Goal: Navigation & Orientation: Find specific page/section

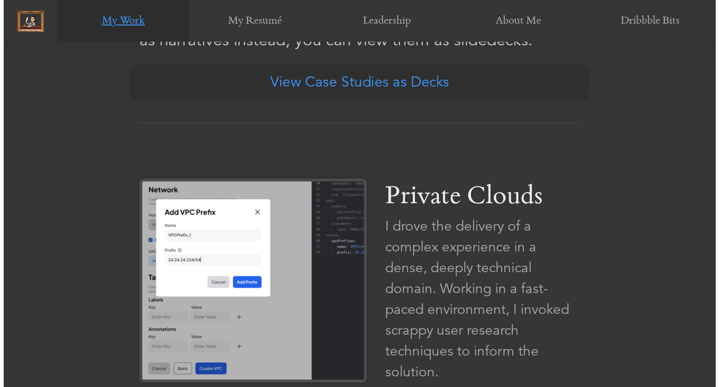
scroll to position [540, 0]
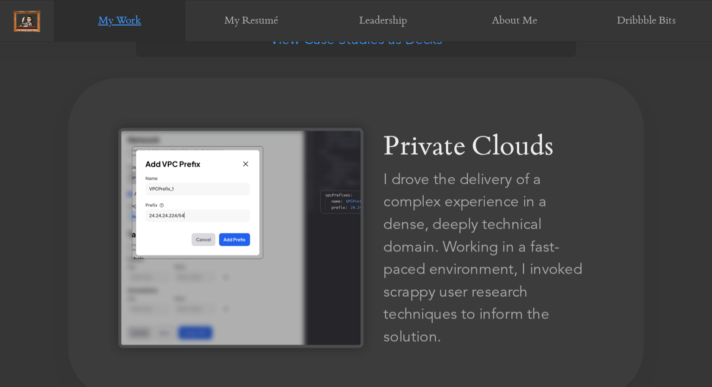
click at [243, 202] on img at bounding box center [240, 238] width 245 height 220
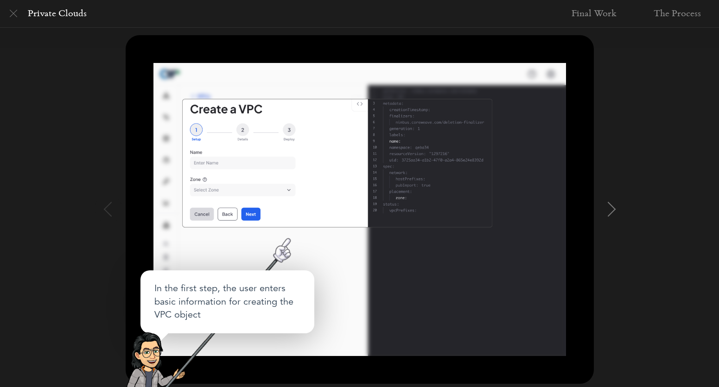
scroll to position [98, 0]
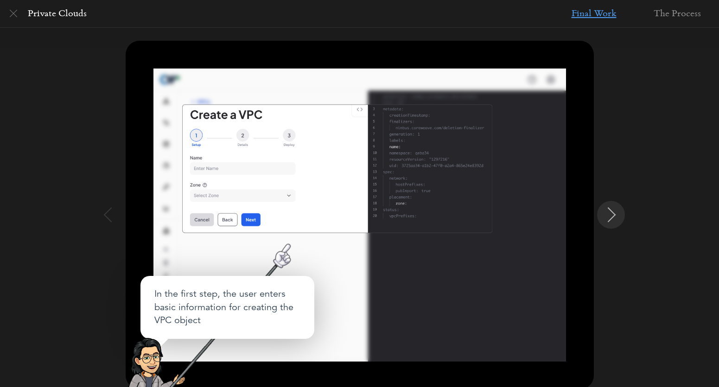
click at [609, 218] on img at bounding box center [611, 215] width 15 height 15
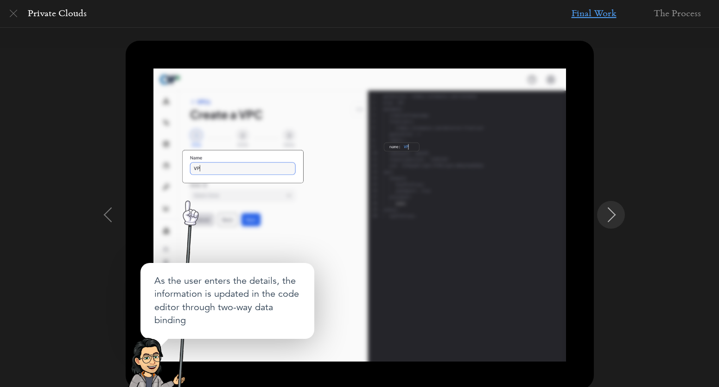
click at [609, 218] on img at bounding box center [611, 215] width 15 height 15
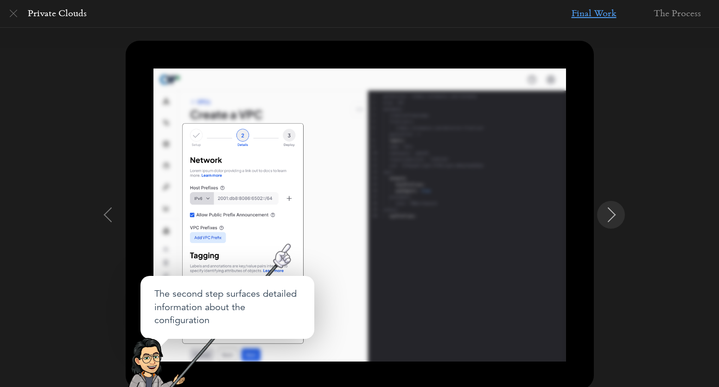
click at [609, 218] on img at bounding box center [611, 215] width 15 height 15
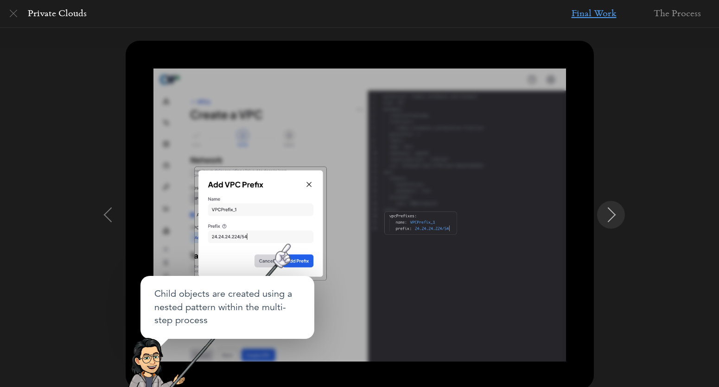
click at [609, 218] on img at bounding box center [611, 215] width 15 height 15
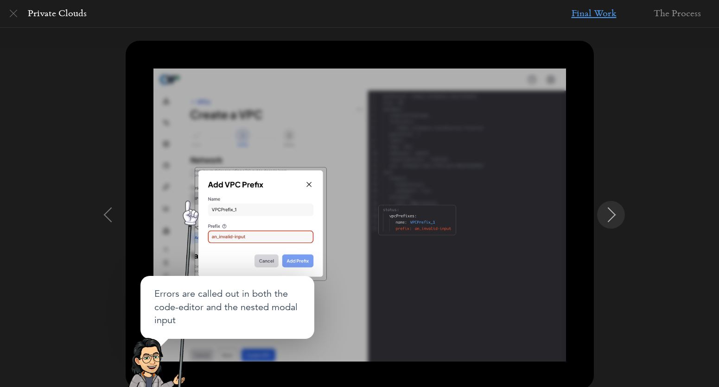
click at [609, 218] on img at bounding box center [611, 215] width 15 height 15
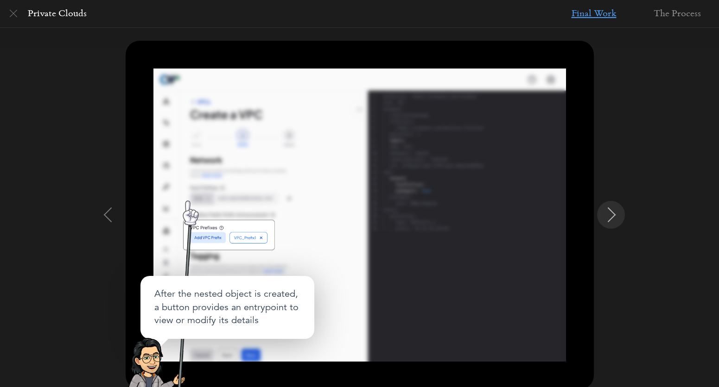
click at [609, 218] on img at bounding box center [611, 215] width 15 height 15
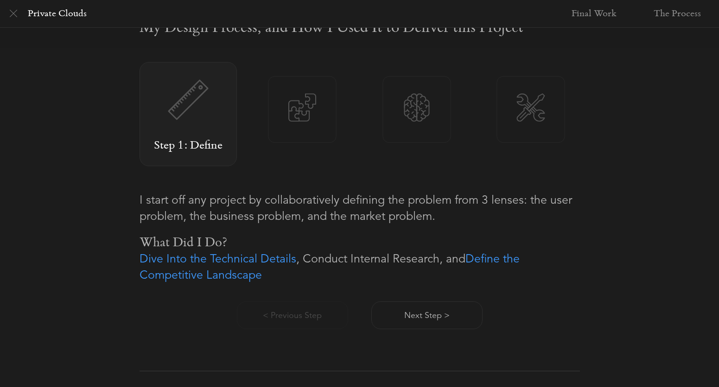
scroll to position [607, 0]
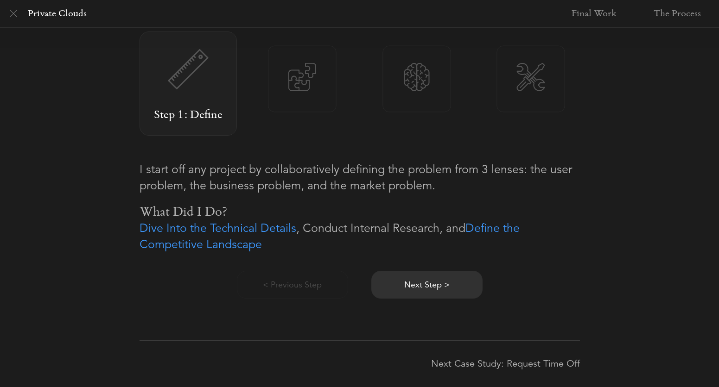
click at [411, 287] on button "Next Step >" at bounding box center [426, 285] width 111 height 28
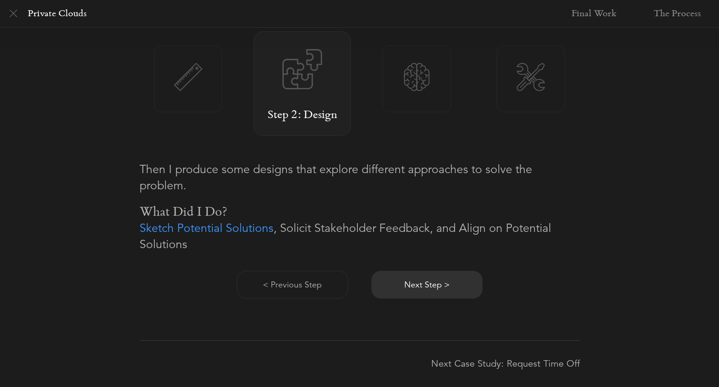
click at [411, 287] on button "Next Step >" at bounding box center [426, 285] width 111 height 28
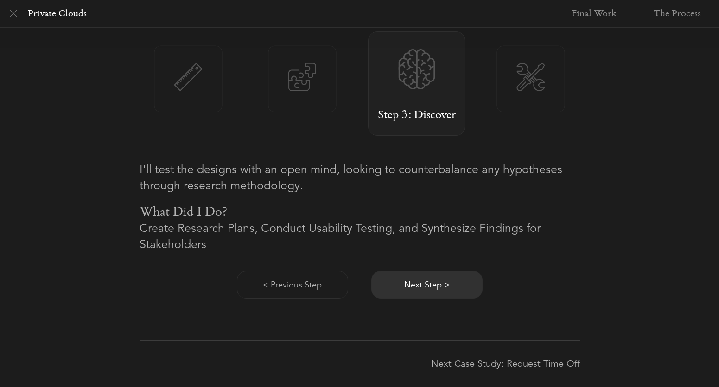
click at [411, 287] on button "Next Step >" at bounding box center [426, 285] width 111 height 28
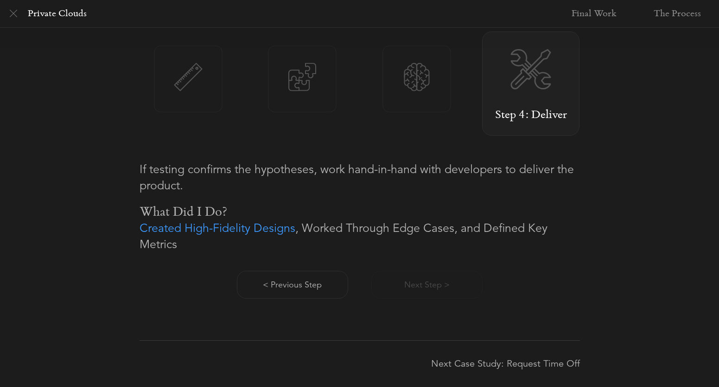
click at [415, 287] on div "< Previous Step Next Step >" at bounding box center [360, 276] width 440 height 46
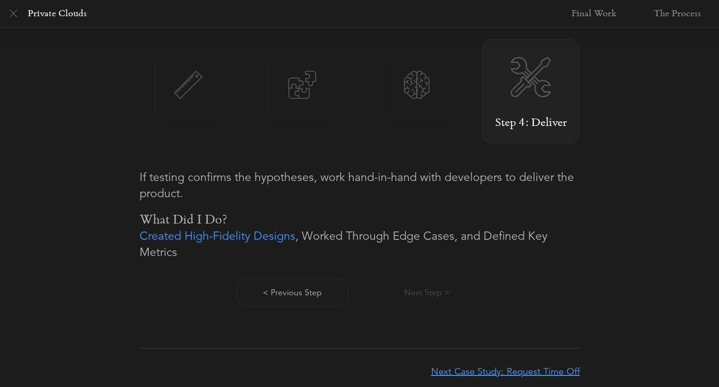
scroll to position [598, 0]
click at [537, 374] on link "Next Case Study: Request Time Off" at bounding box center [470, 373] width 220 height 46
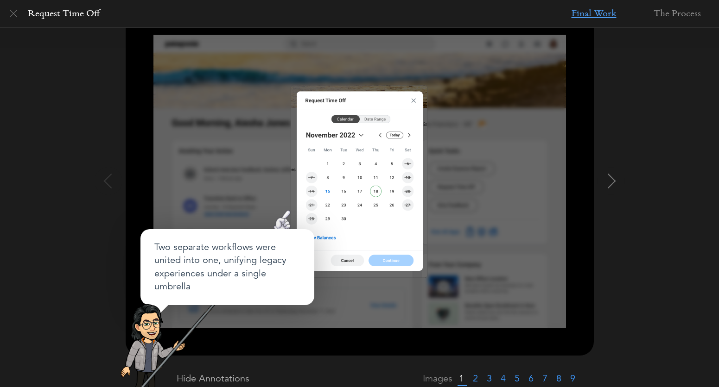
scroll to position [185, 0]
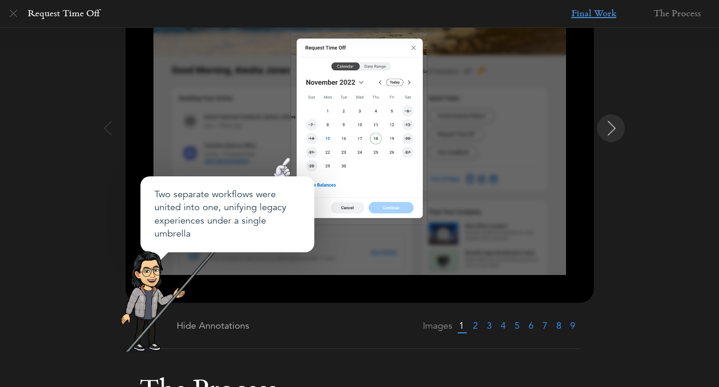
click at [612, 127] on img at bounding box center [611, 128] width 15 height 15
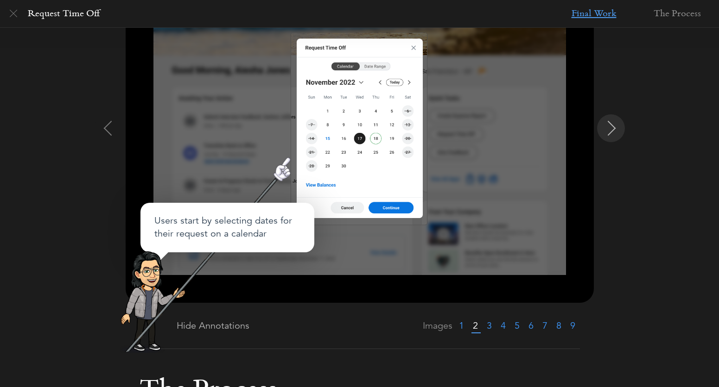
click at [612, 127] on img at bounding box center [611, 128] width 15 height 15
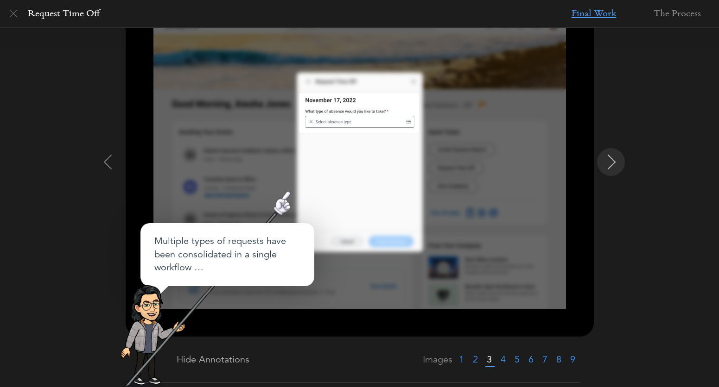
scroll to position [147, 0]
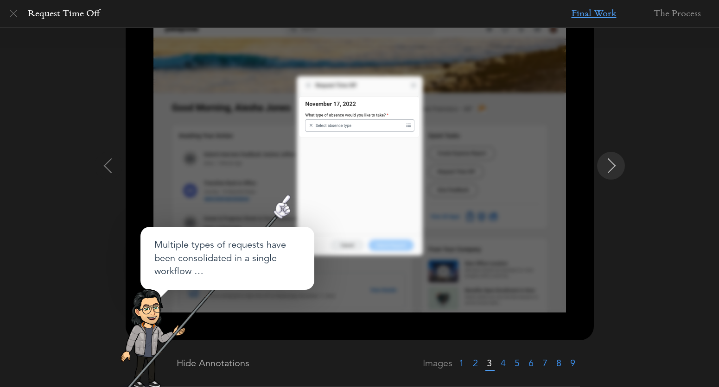
click at [609, 164] on img at bounding box center [611, 166] width 15 height 15
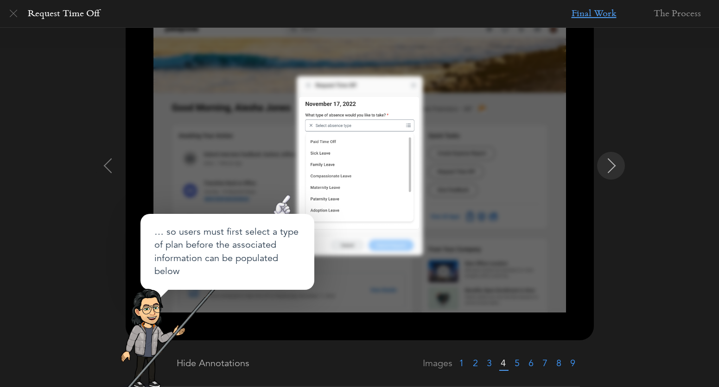
click at [609, 164] on img at bounding box center [611, 166] width 15 height 15
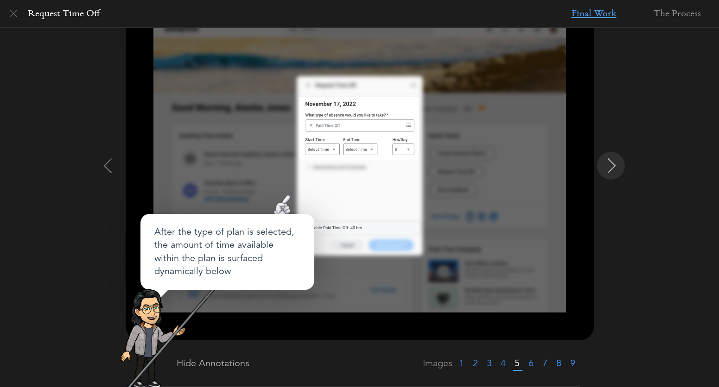
click at [609, 164] on img at bounding box center [611, 166] width 15 height 15
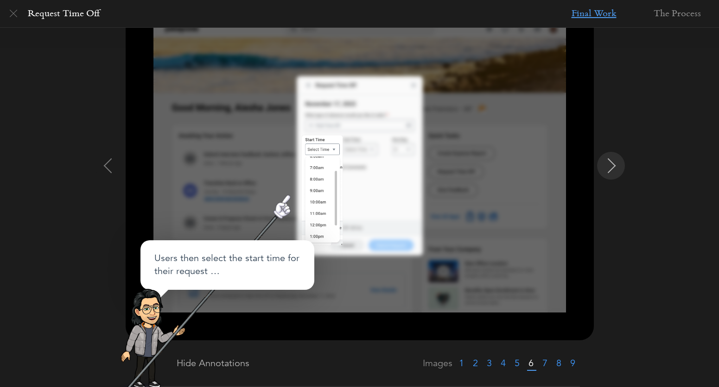
click at [609, 164] on img at bounding box center [611, 166] width 15 height 15
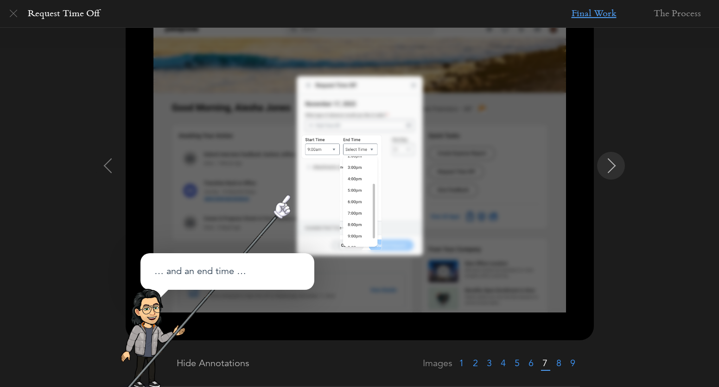
click at [609, 164] on img at bounding box center [611, 166] width 15 height 15
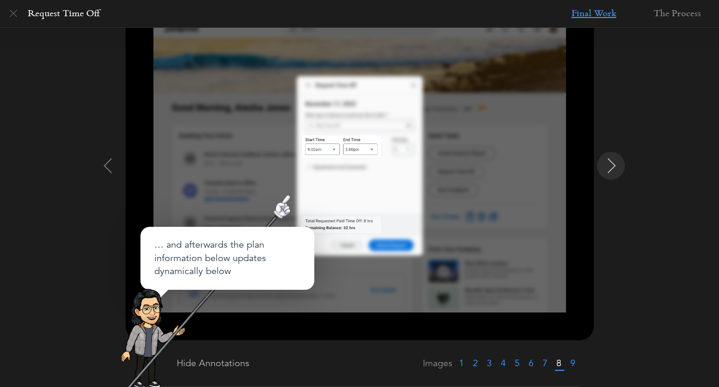
click at [610, 165] on img at bounding box center [611, 166] width 15 height 15
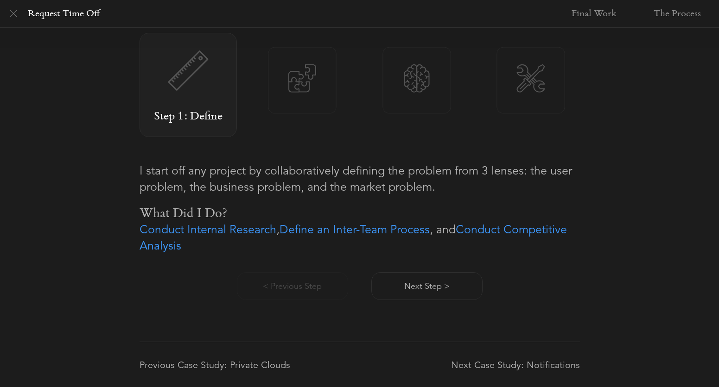
scroll to position [607, 0]
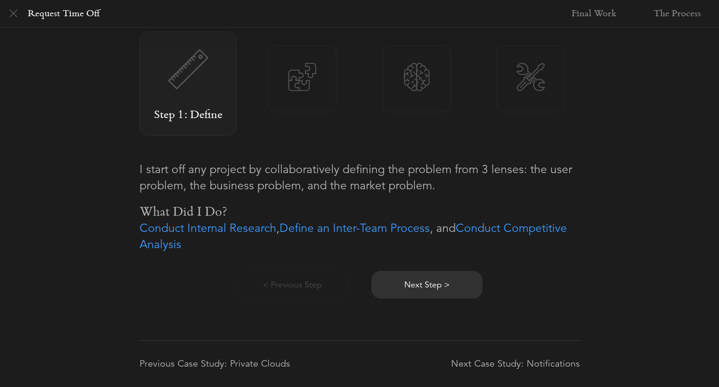
click at [417, 284] on button "Next Step >" at bounding box center [426, 285] width 111 height 28
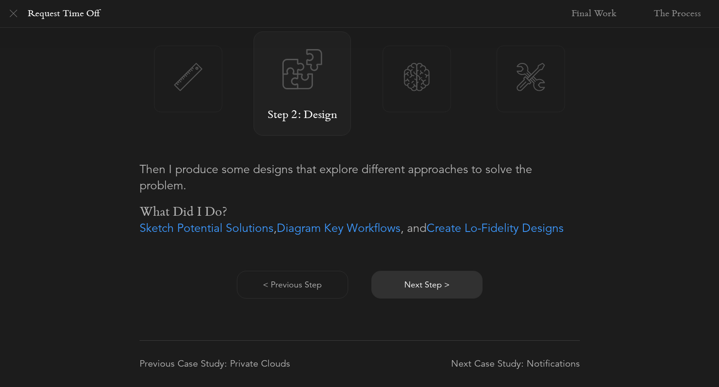
click at [420, 278] on button "Next Step >" at bounding box center [426, 285] width 111 height 28
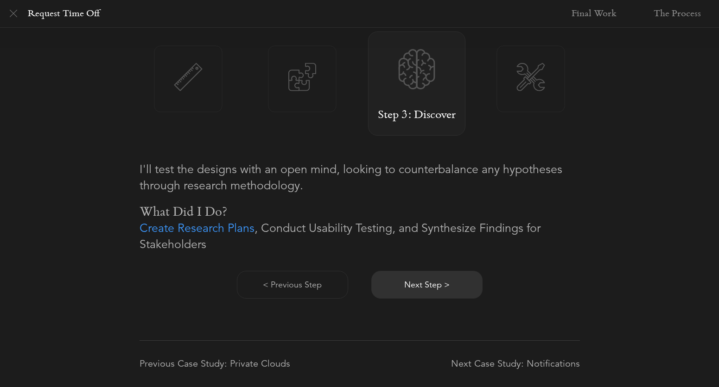
click at [419, 282] on button "Next Step >" at bounding box center [426, 285] width 111 height 28
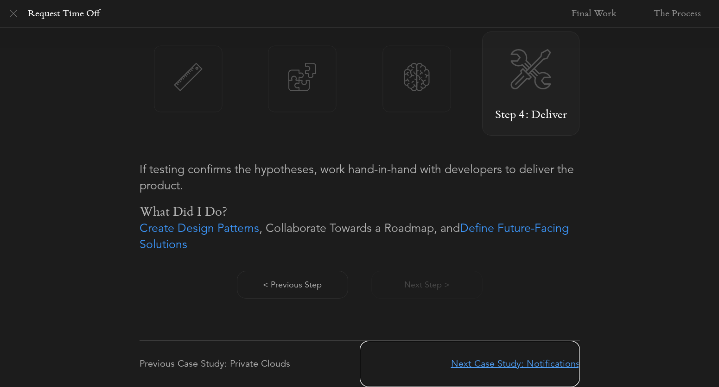
click at [518, 367] on link "Next Case Study: Notifications" at bounding box center [470, 364] width 220 height 46
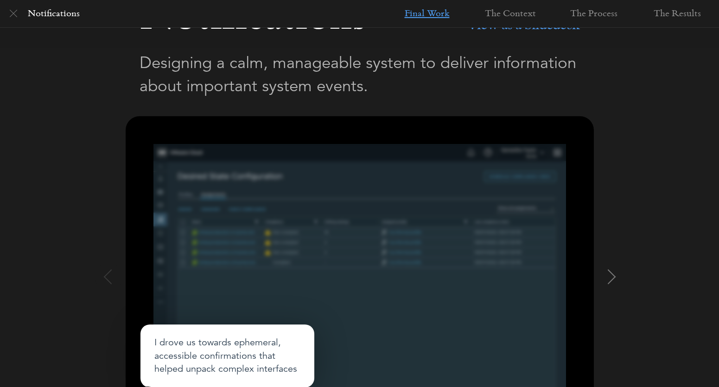
scroll to position [166, 0]
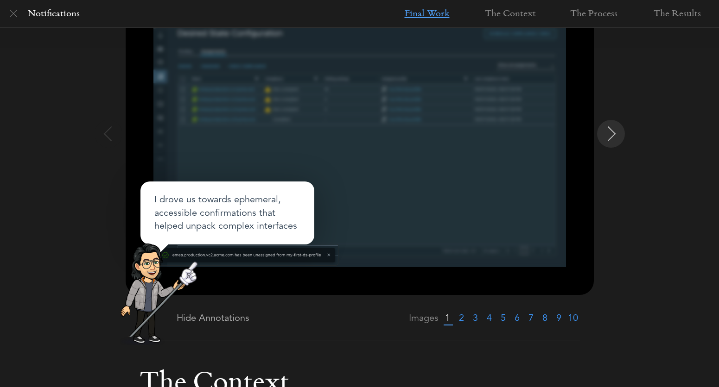
click at [614, 134] on img at bounding box center [611, 134] width 15 height 15
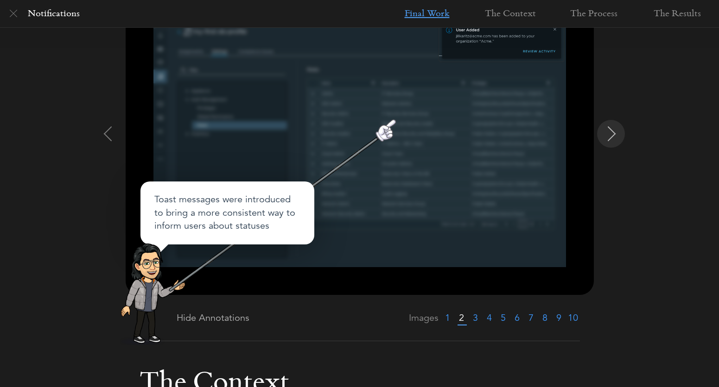
click at [614, 134] on img at bounding box center [611, 134] width 15 height 15
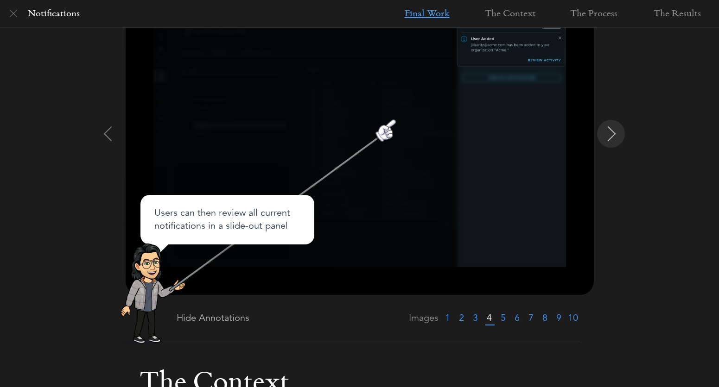
click at [614, 134] on img at bounding box center [611, 134] width 15 height 15
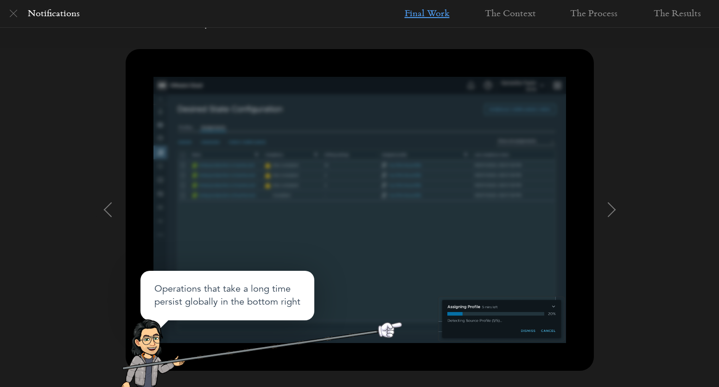
scroll to position [87, 0]
